Goal: Download file/media

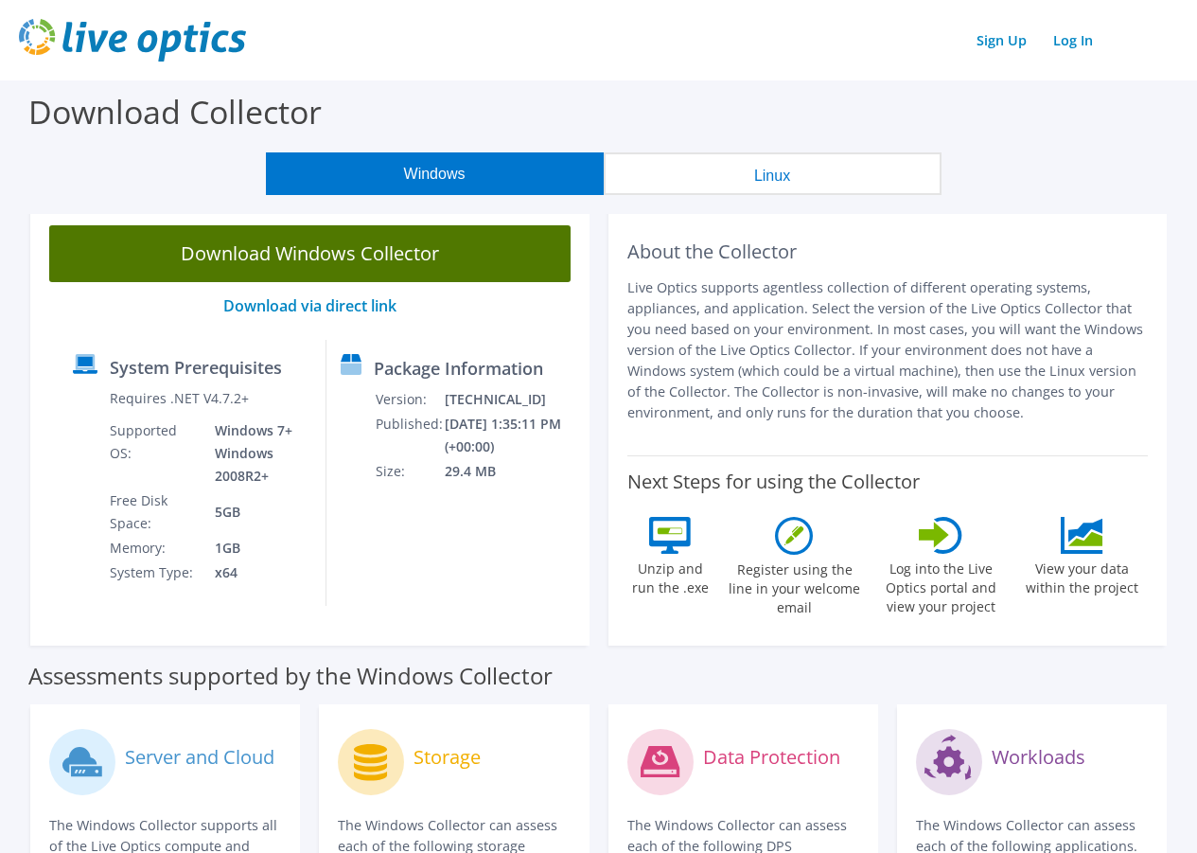
scroll to position [95, 0]
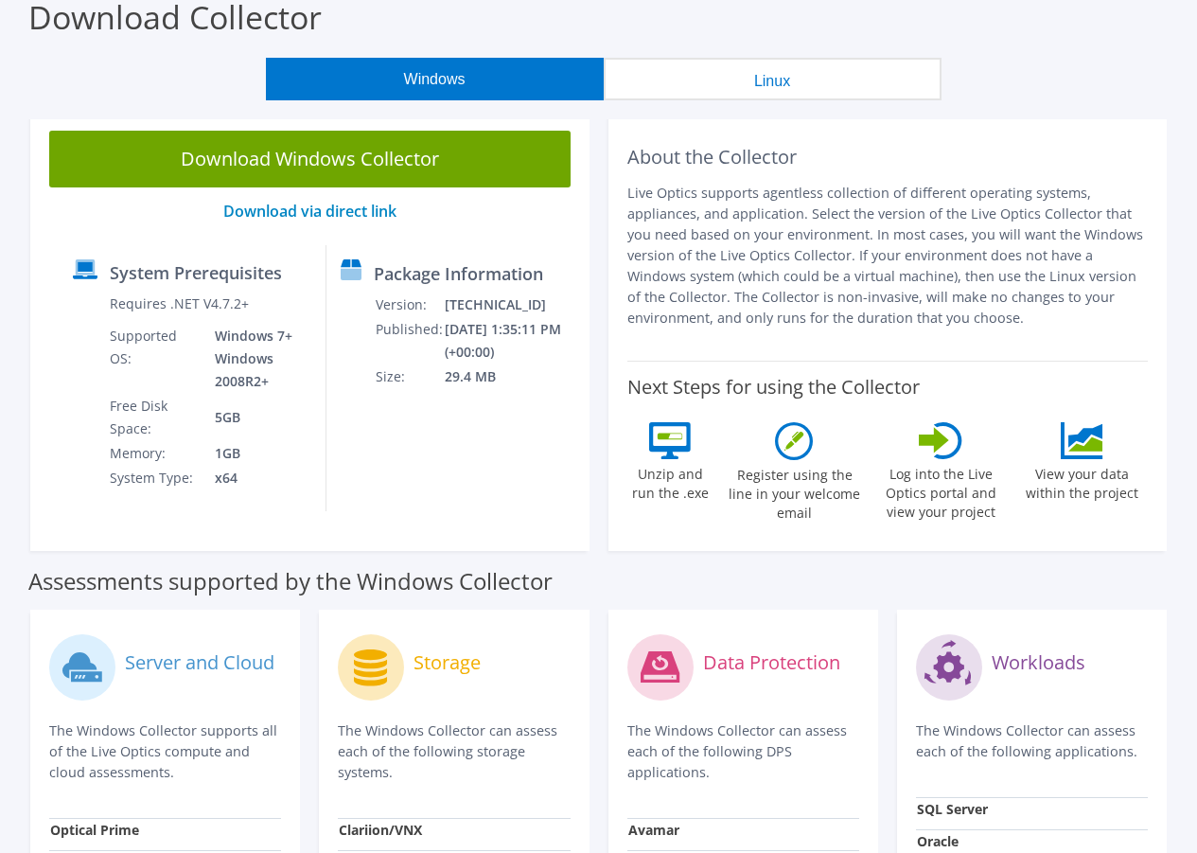
click at [702, 71] on button "Linux" at bounding box center [773, 79] width 338 height 43
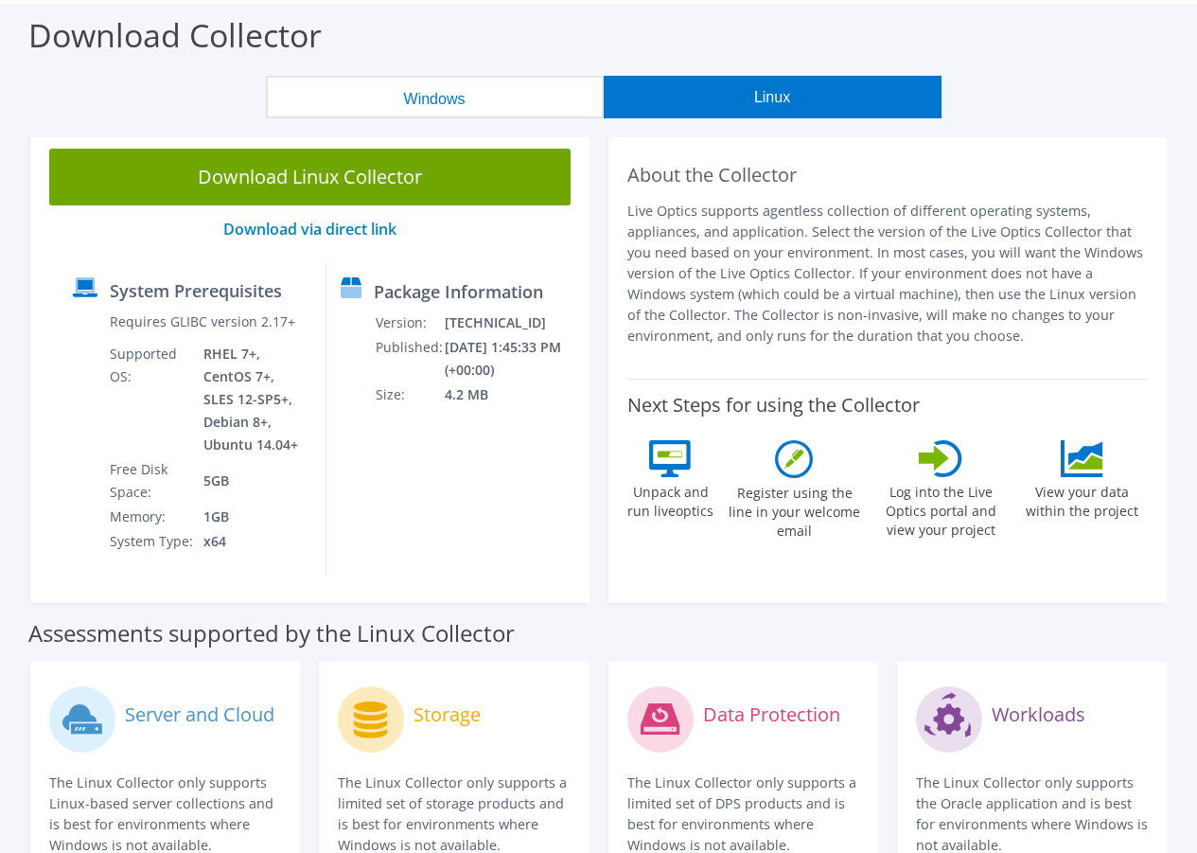
scroll to position [0, 0]
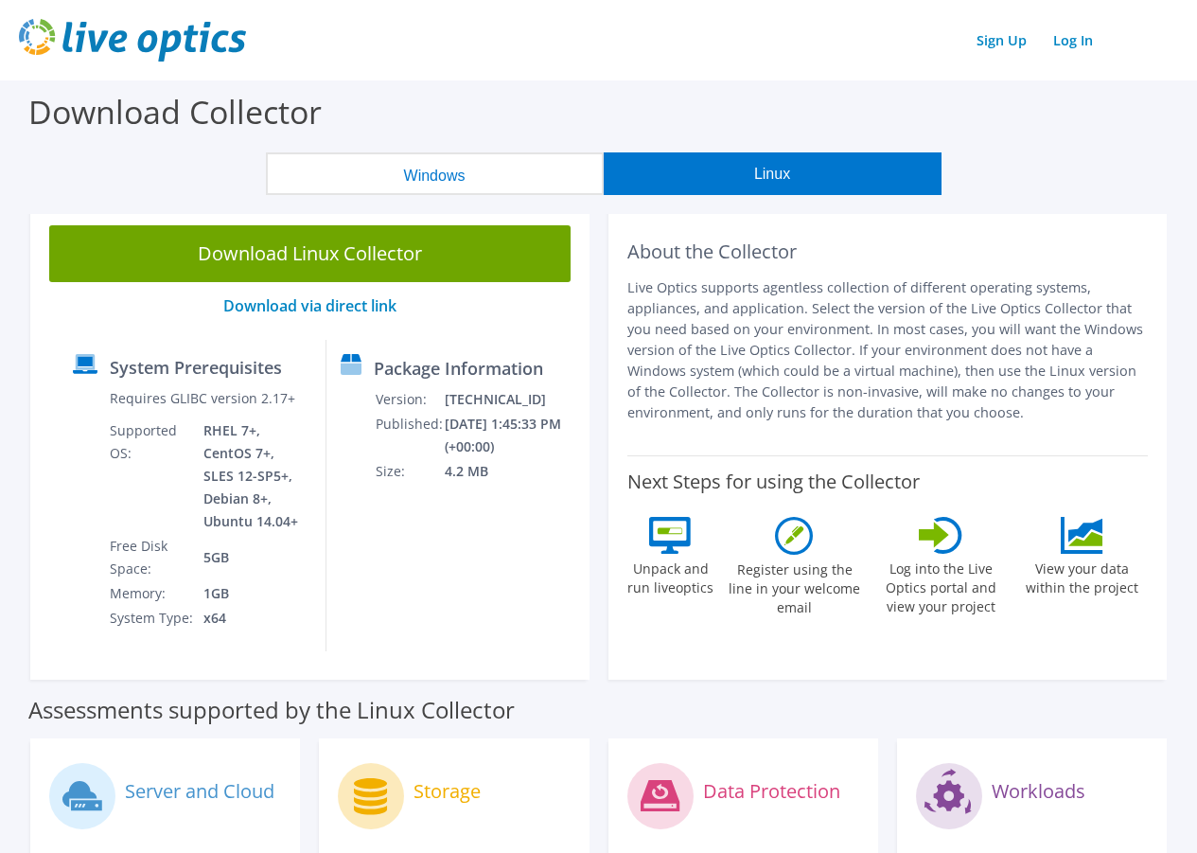
click at [352, 176] on button "Windows" at bounding box center [435, 173] width 338 height 43
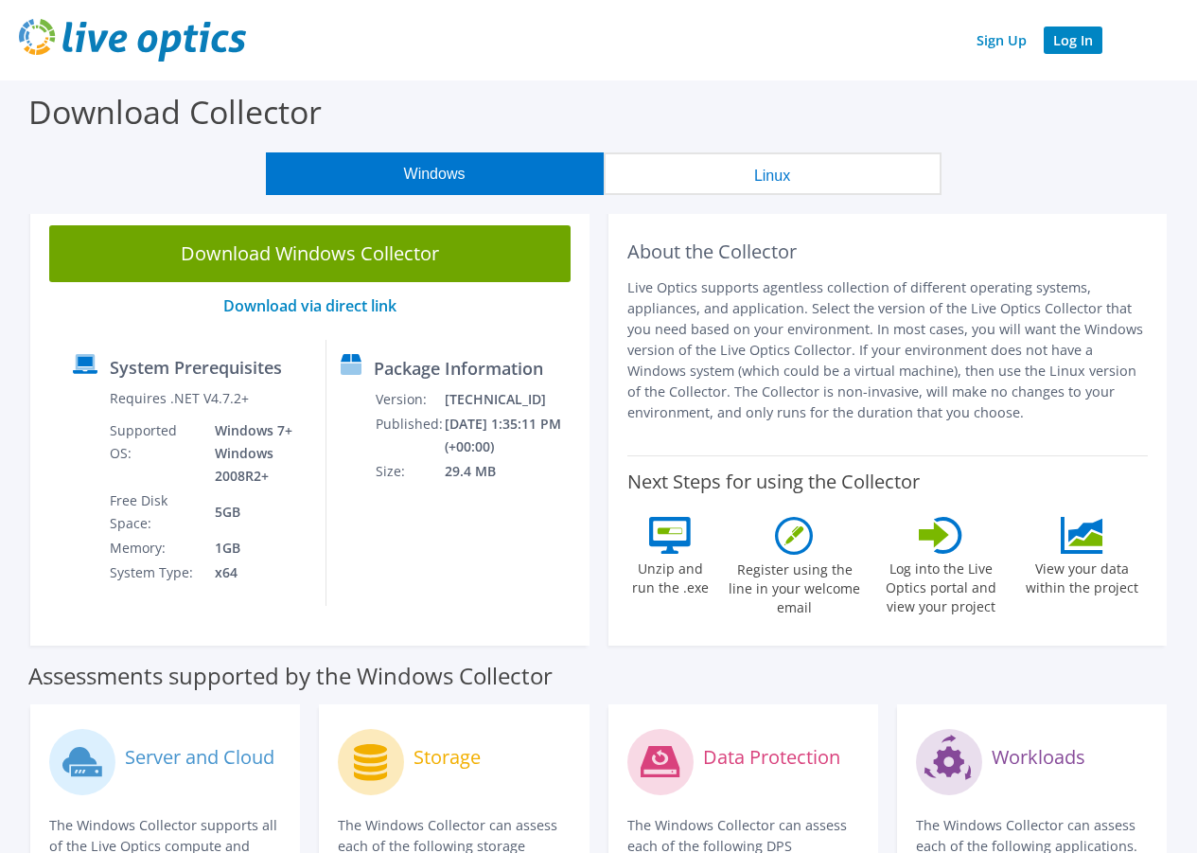
click at [1068, 40] on link "Log In" at bounding box center [1073, 39] width 59 height 27
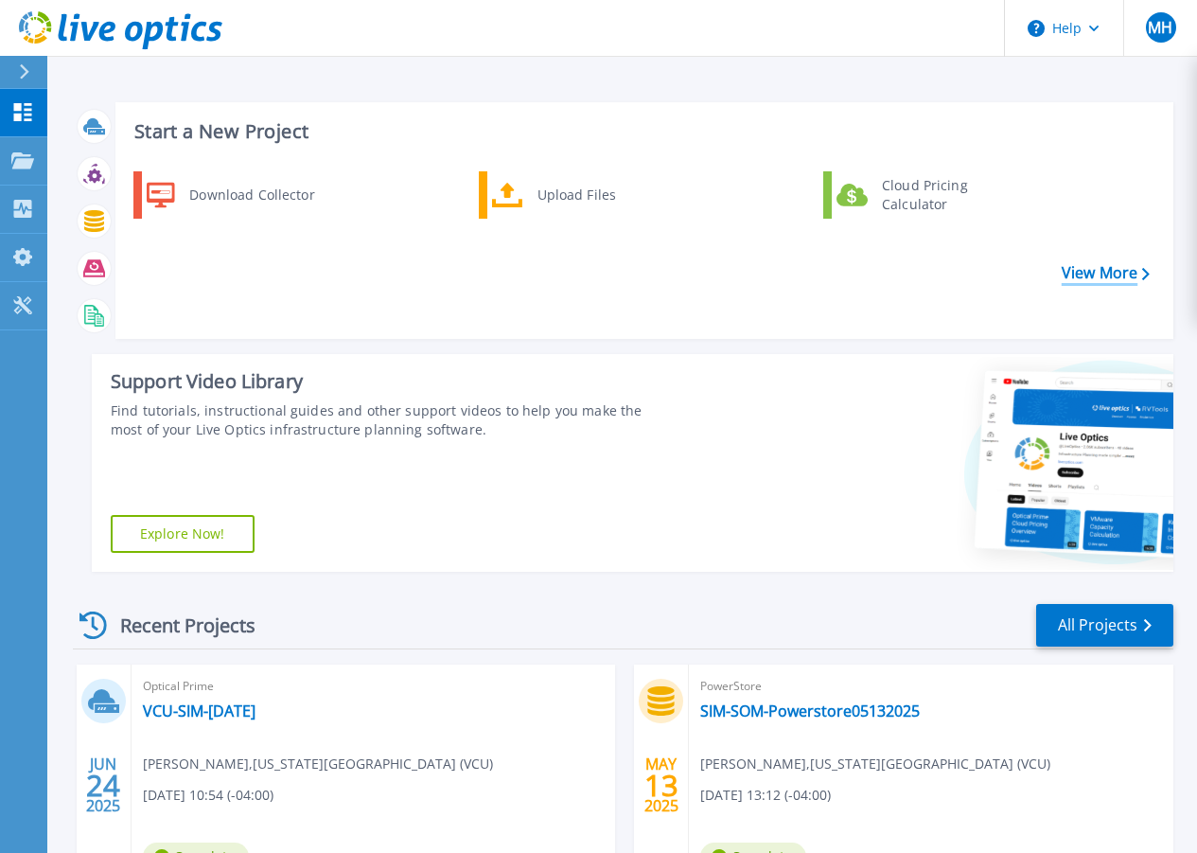
click at [1096, 271] on link "View More" at bounding box center [1106, 273] width 88 height 18
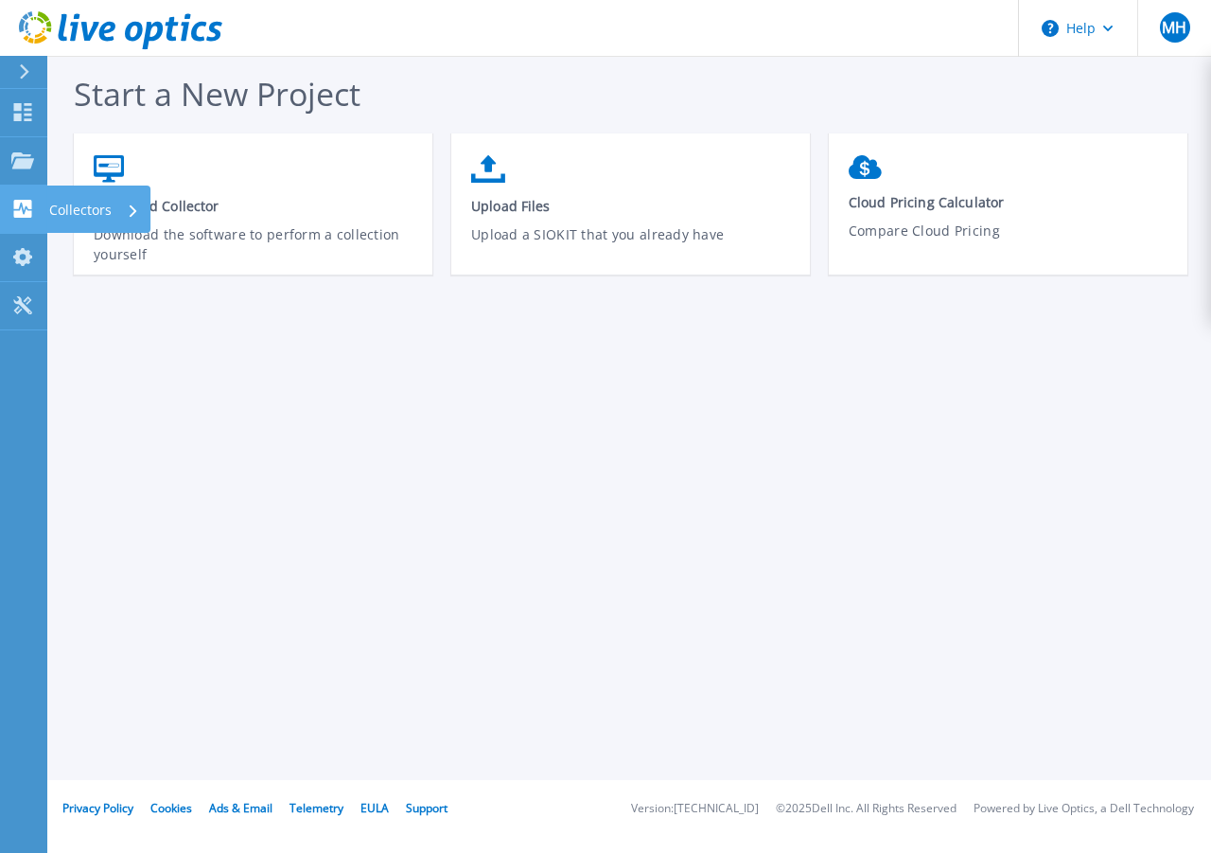
click at [61, 206] on p "Collectors" at bounding box center [80, 209] width 62 height 49
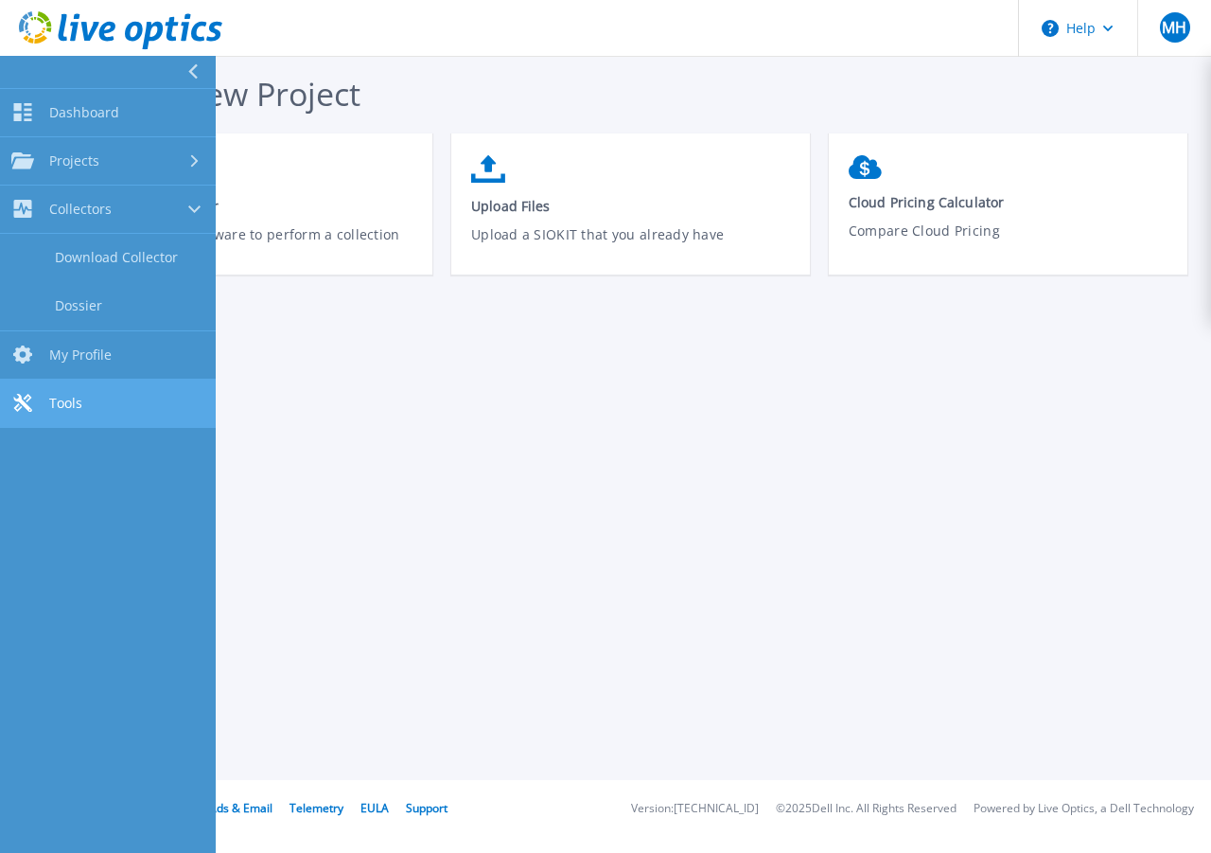
click at [52, 406] on span "Tools" at bounding box center [65, 403] width 33 height 17
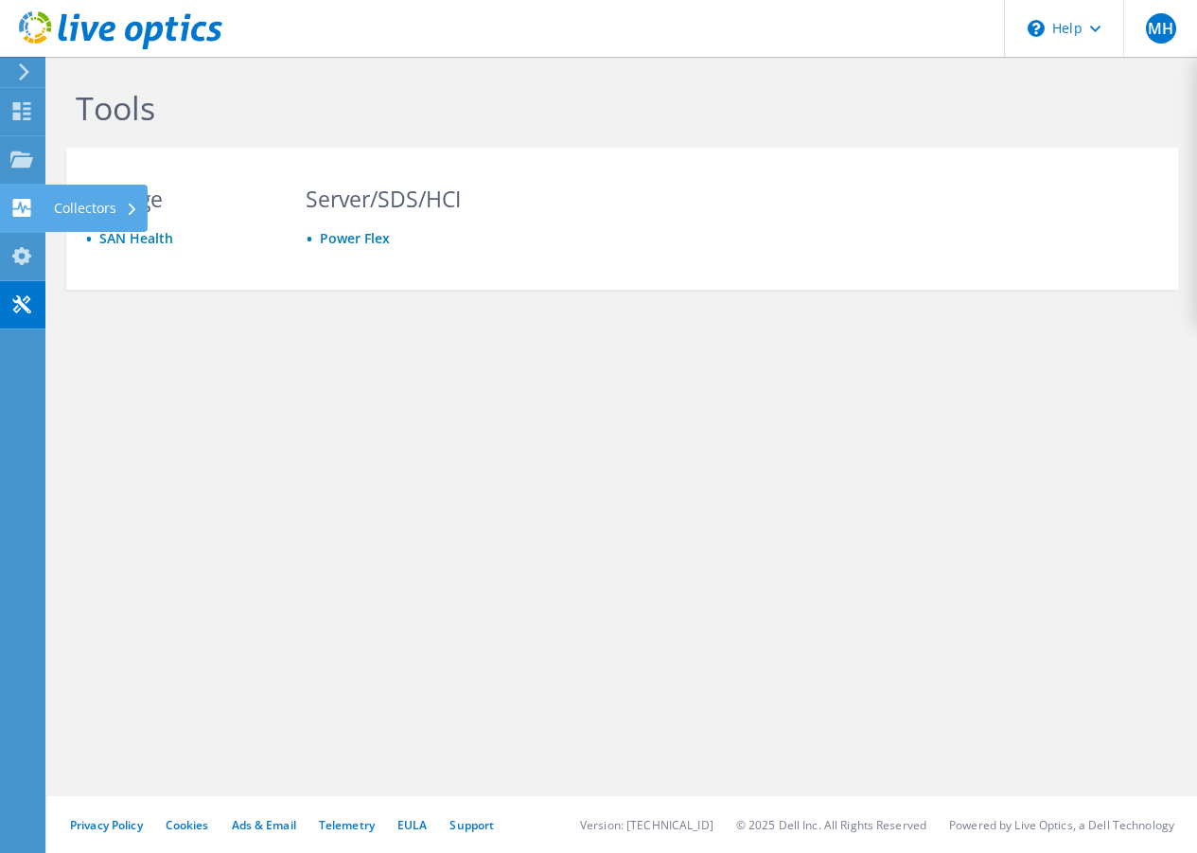
click at [26, 212] on use at bounding box center [22, 208] width 18 height 18
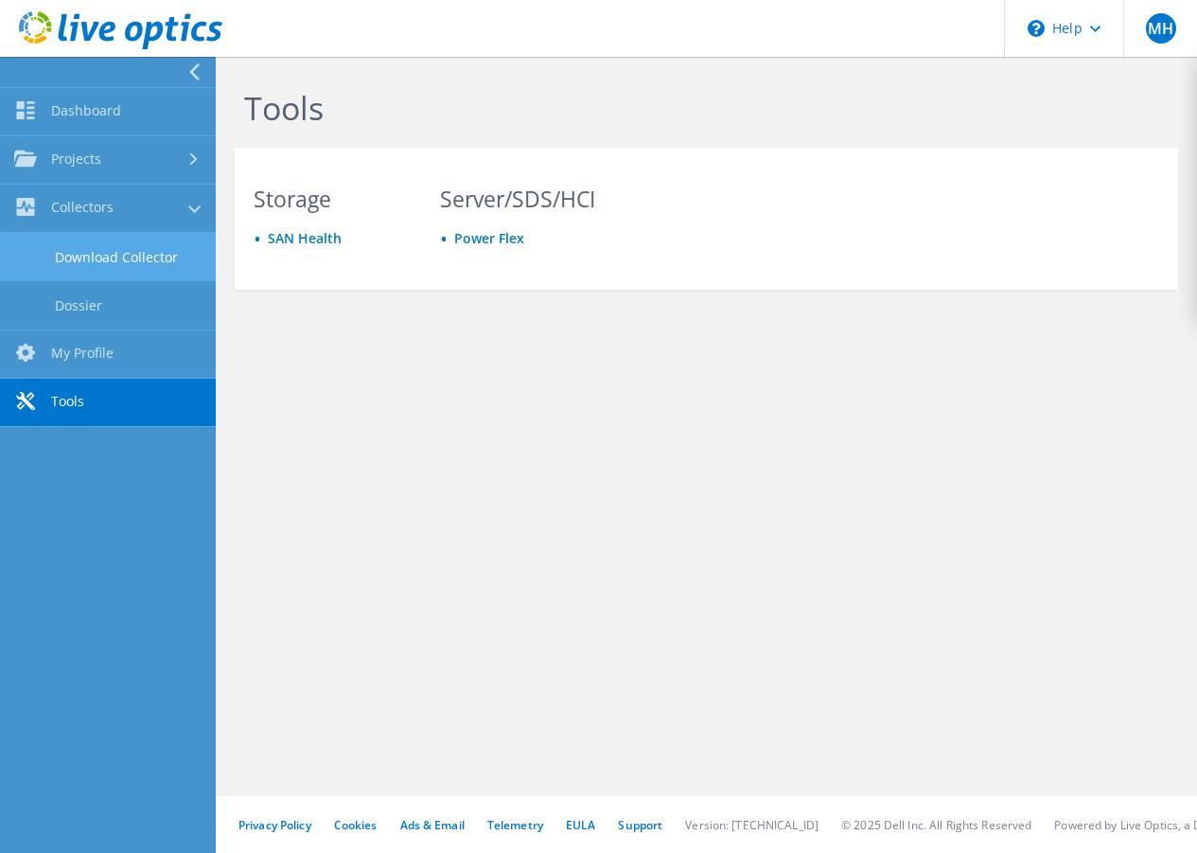
click at [75, 252] on link "Download Collector" at bounding box center [108, 257] width 216 height 48
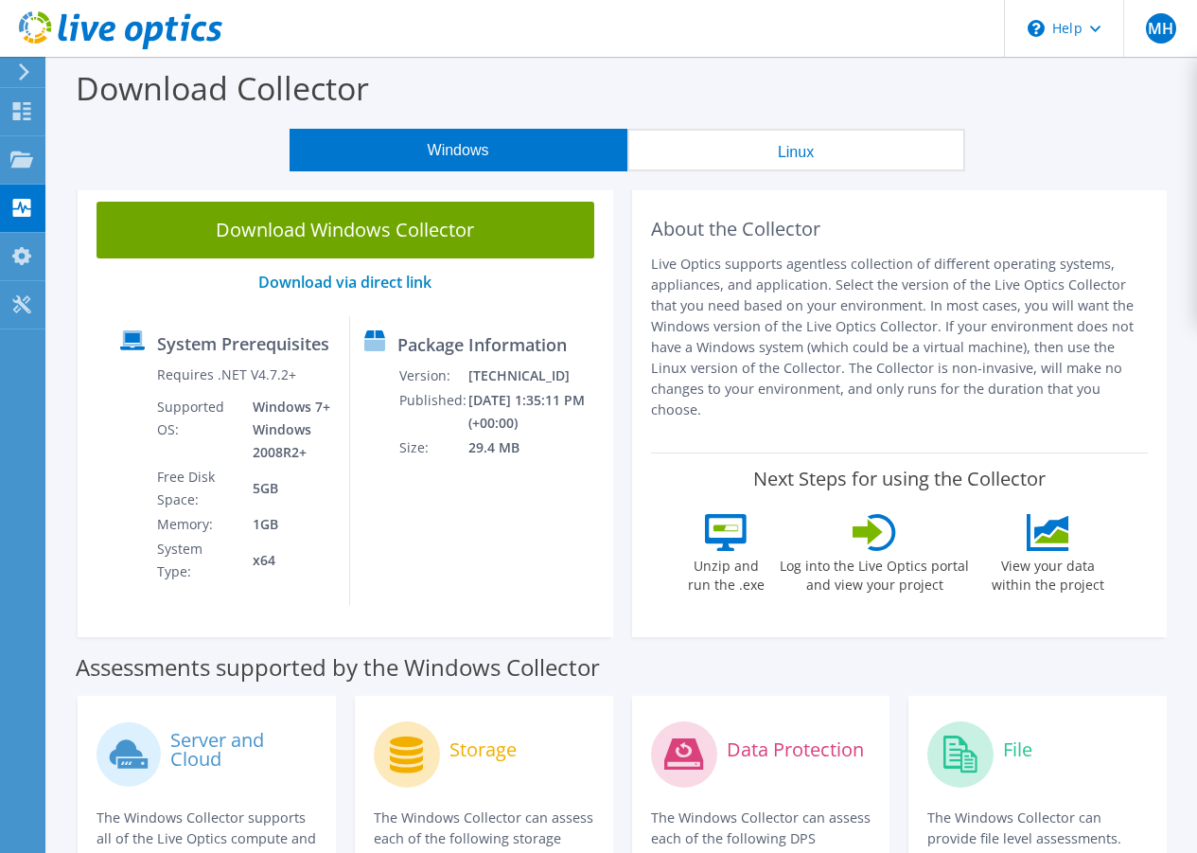
click at [772, 156] on button "Linux" at bounding box center [796, 150] width 338 height 43
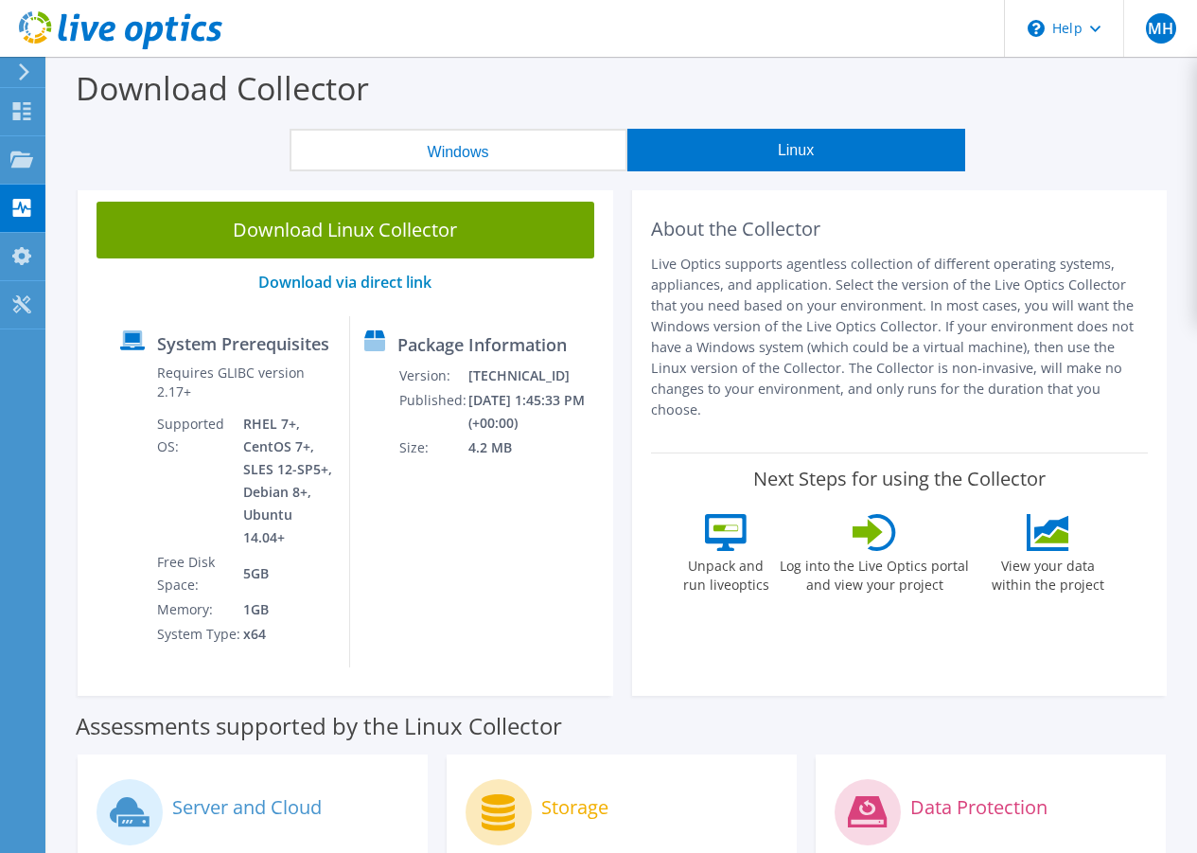
click at [455, 150] on button "Windows" at bounding box center [459, 150] width 338 height 43
